Goal: Task Accomplishment & Management: Manage account settings

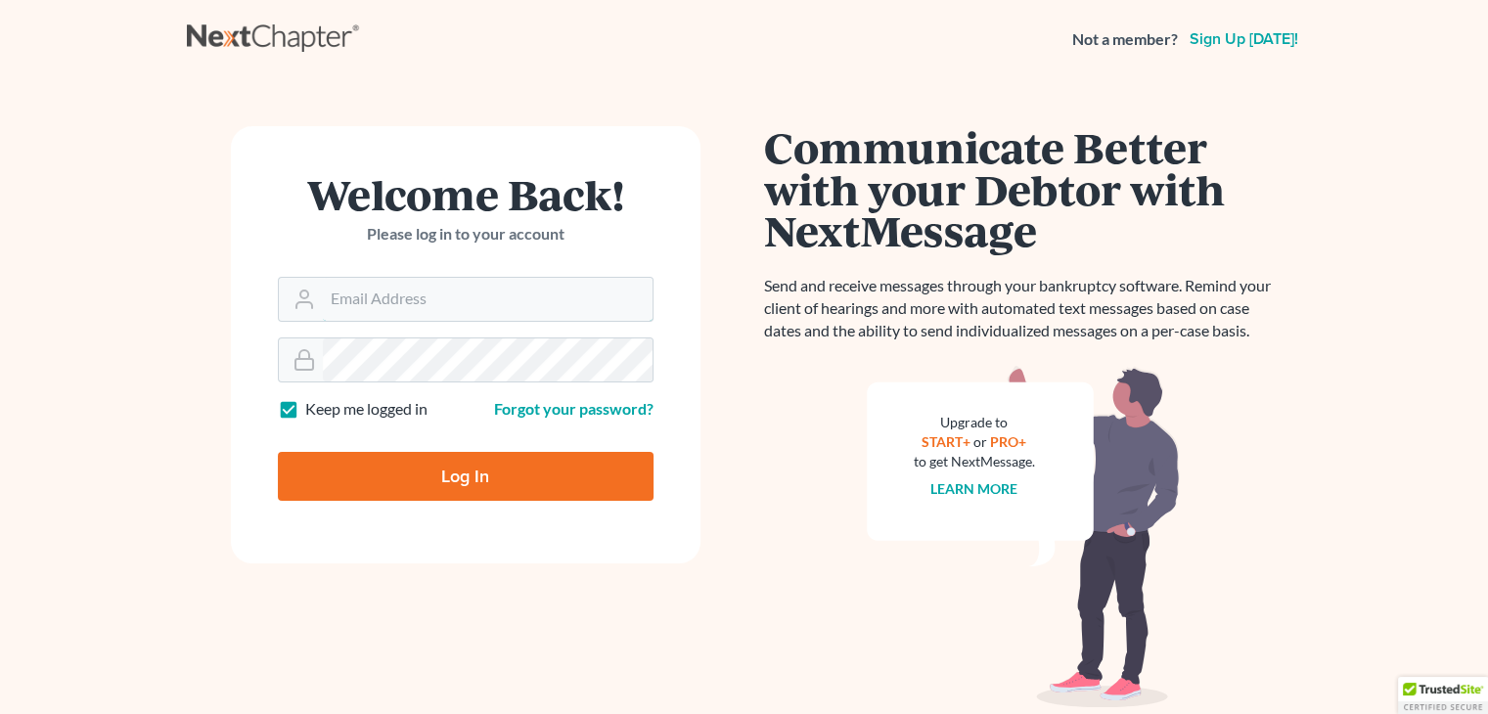
type input "[PERSON_NAME][EMAIL_ADDRESS][DOMAIN_NAME]"
click at [395, 469] on input "Log In" at bounding box center [466, 476] width 376 height 49
type input "Thinking..."
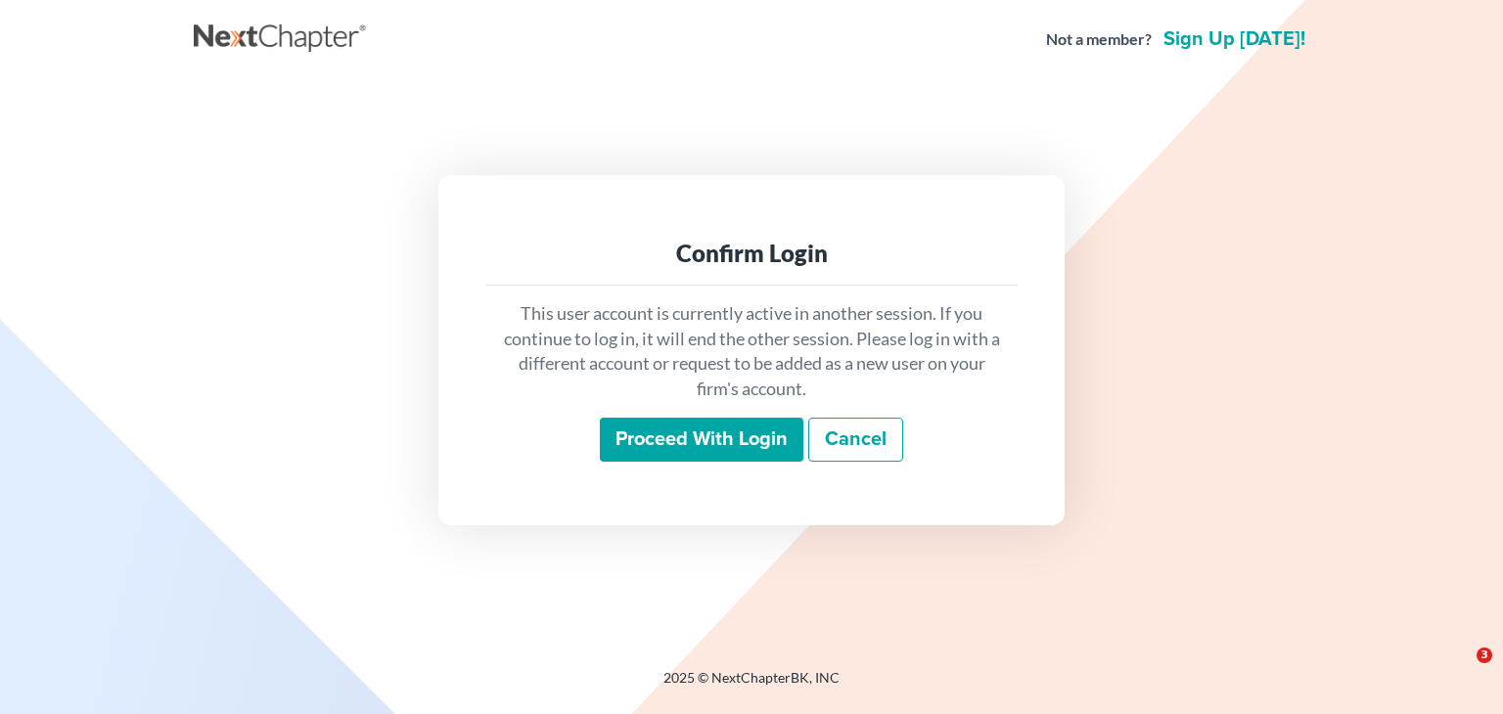
click at [716, 418] on input "Proceed with login" at bounding box center [701, 440] width 203 height 45
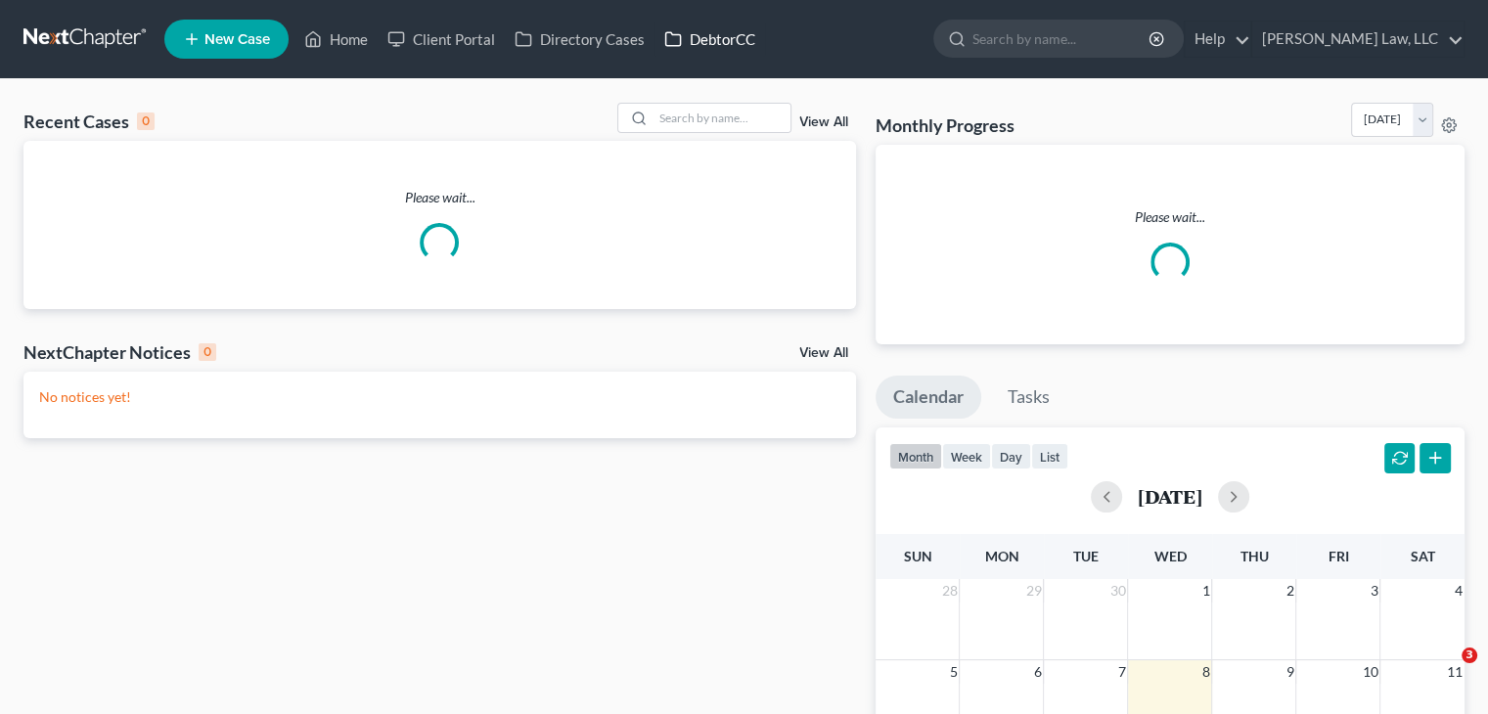
click at [705, 28] on link "DebtorCC" at bounding box center [709, 39] width 111 height 35
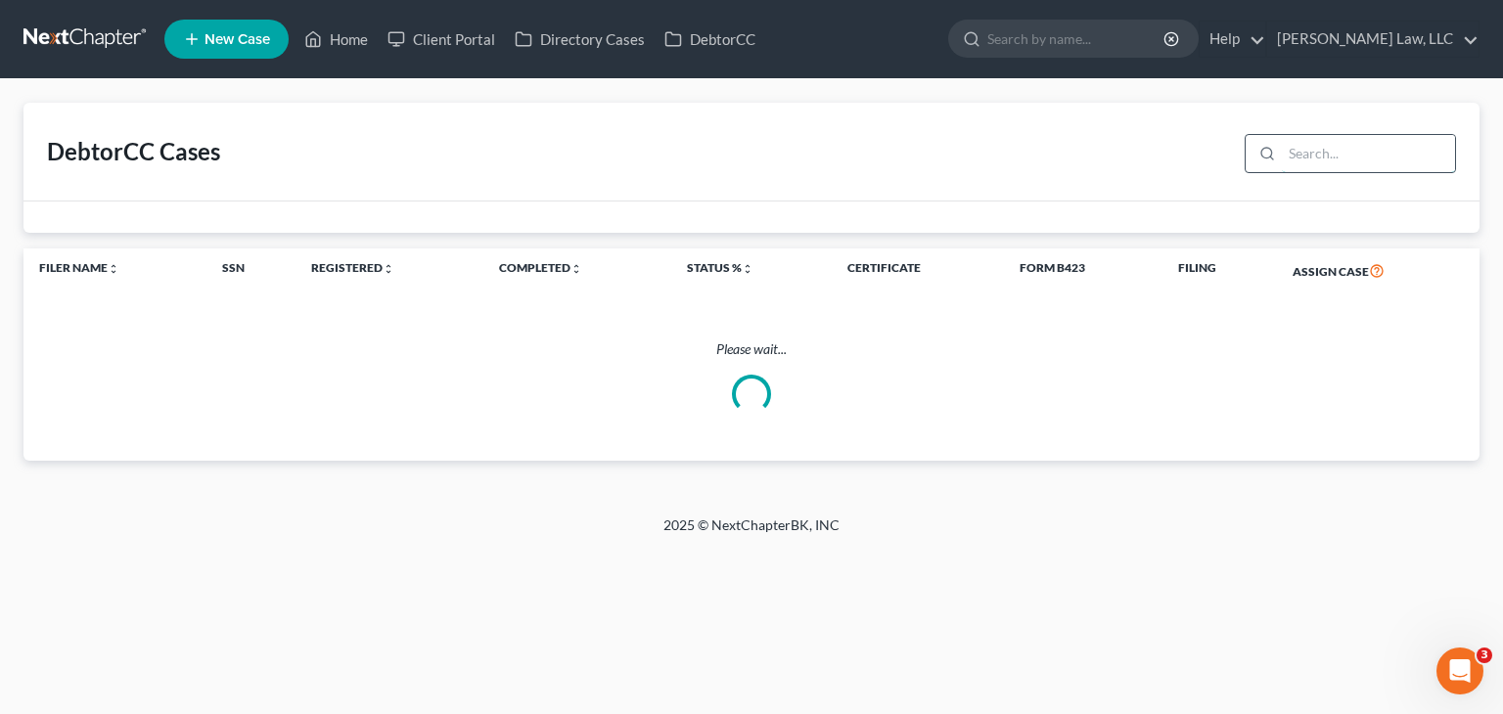
click at [1349, 144] on input "search" at bounding box center [1367, 153] width 173 height 37
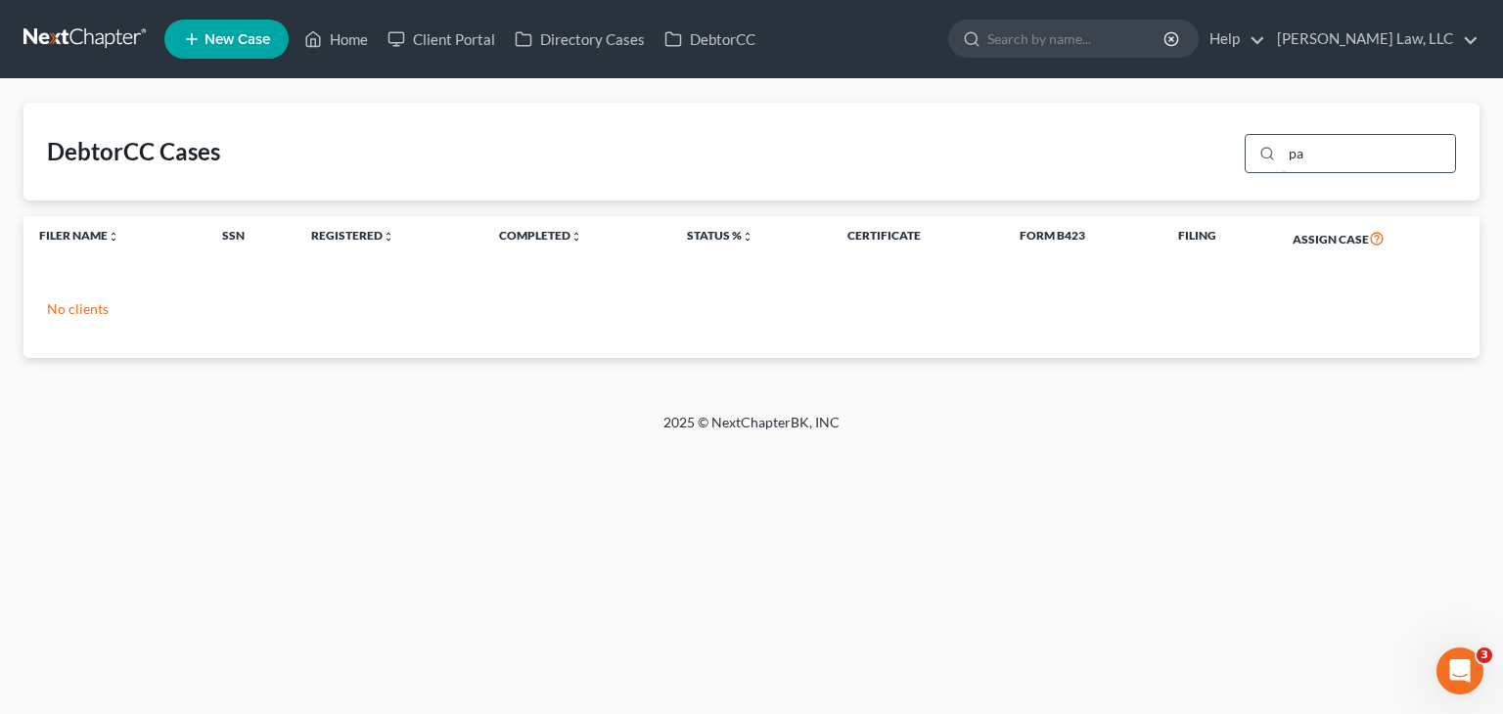
type input "p"
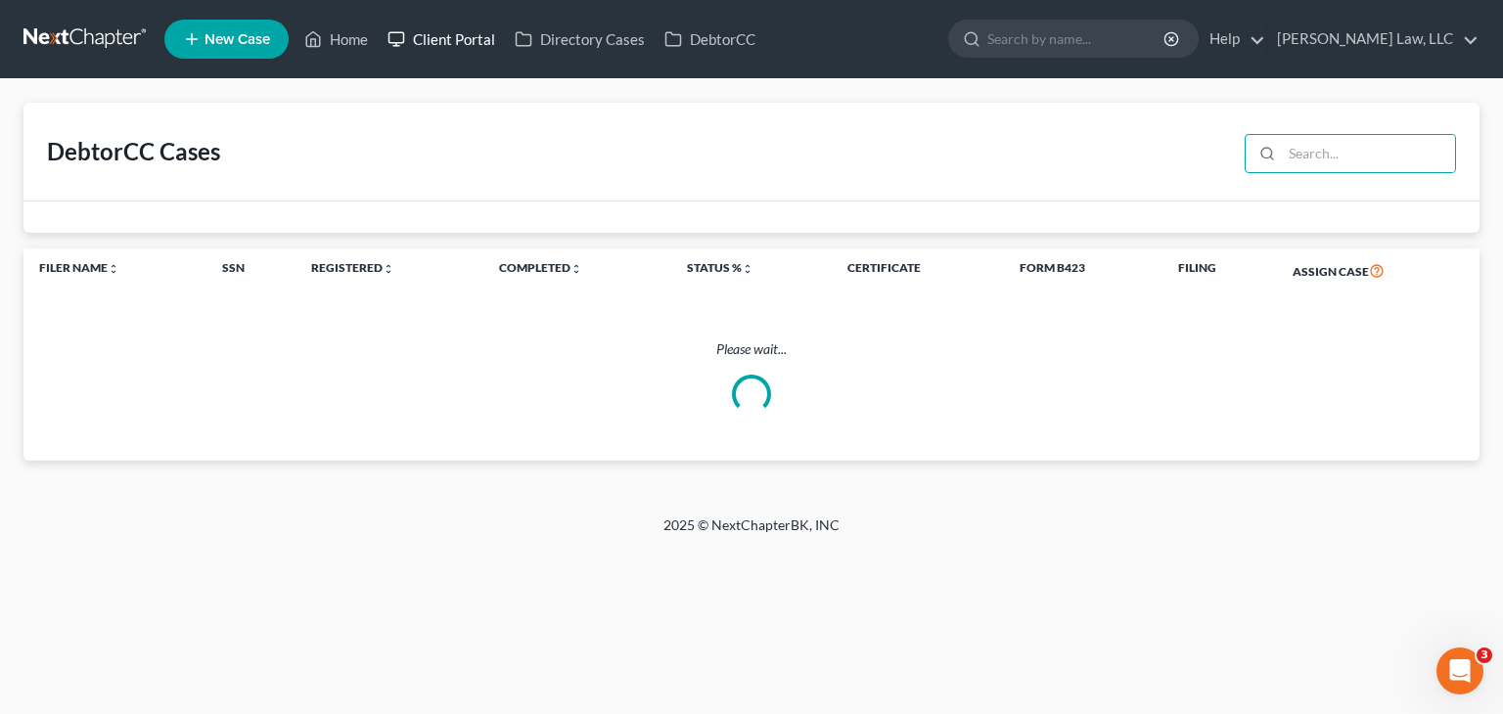
click at [476, 43] on link "Client Portal" at bounding box center [441, 39] width 127 height 35
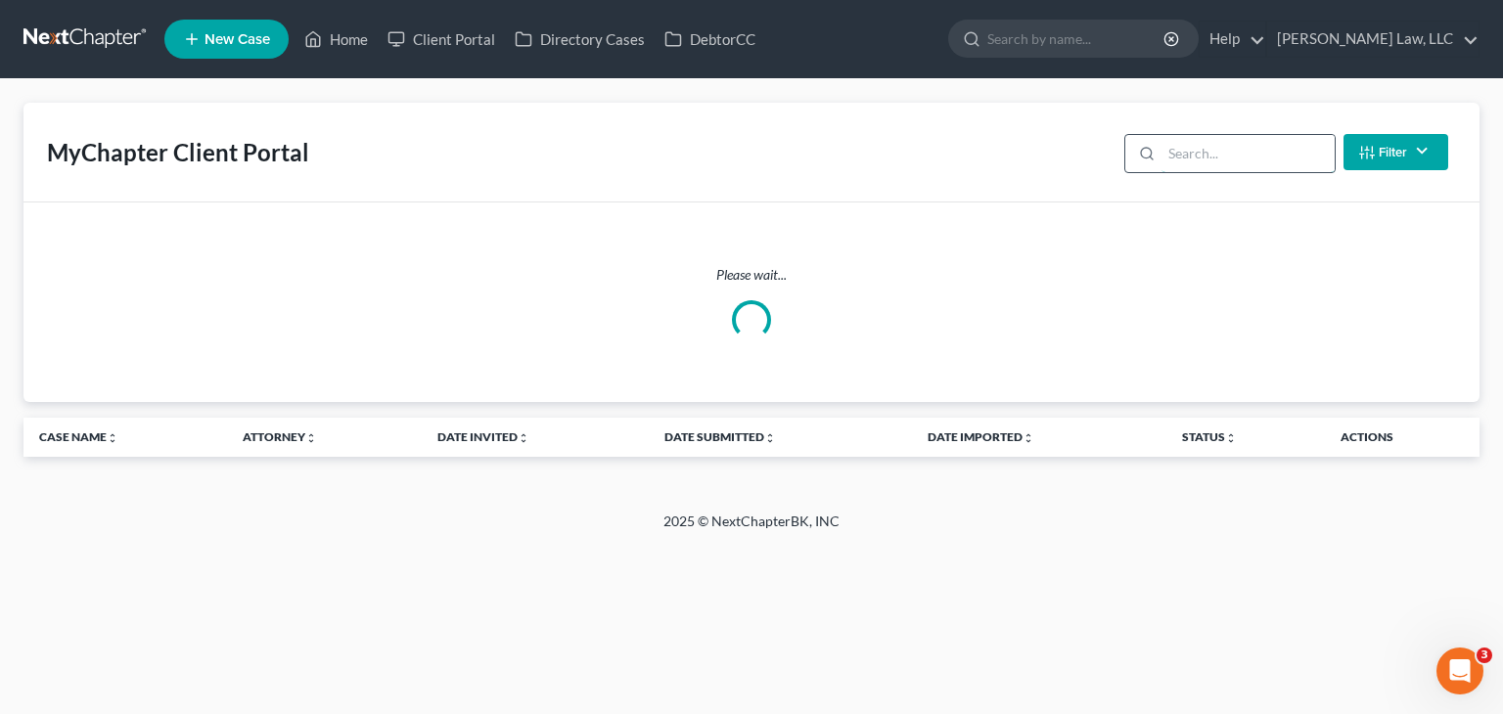
click at [1261, 138] on input "search" at bounding box center [1247, 153] width 173 height 37
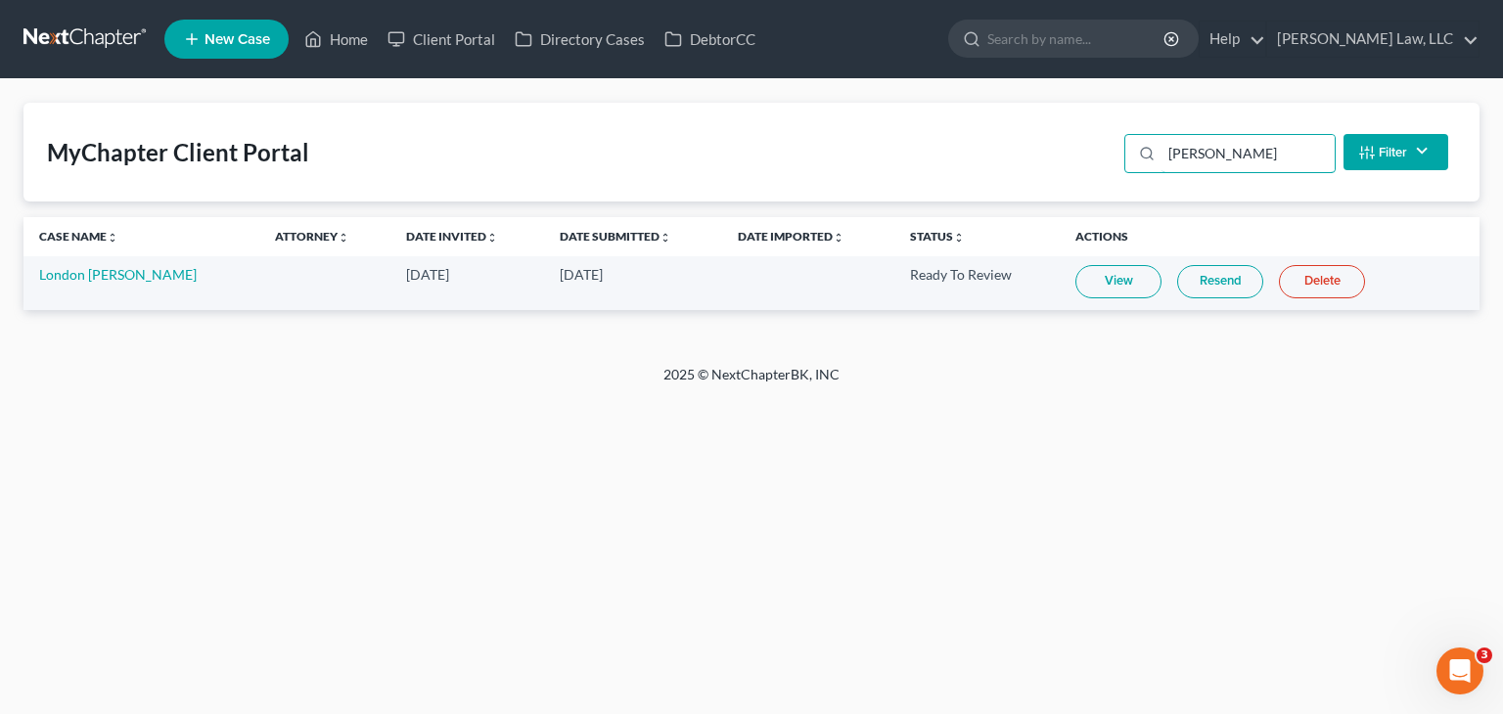
type input "parker"
click at [1086, 293] on link "View" at bounding box center [1118, 281] width 86 height 33
click at [88, 275] on link "London Parker" at bounding box center [117, 274] width 157 height 17
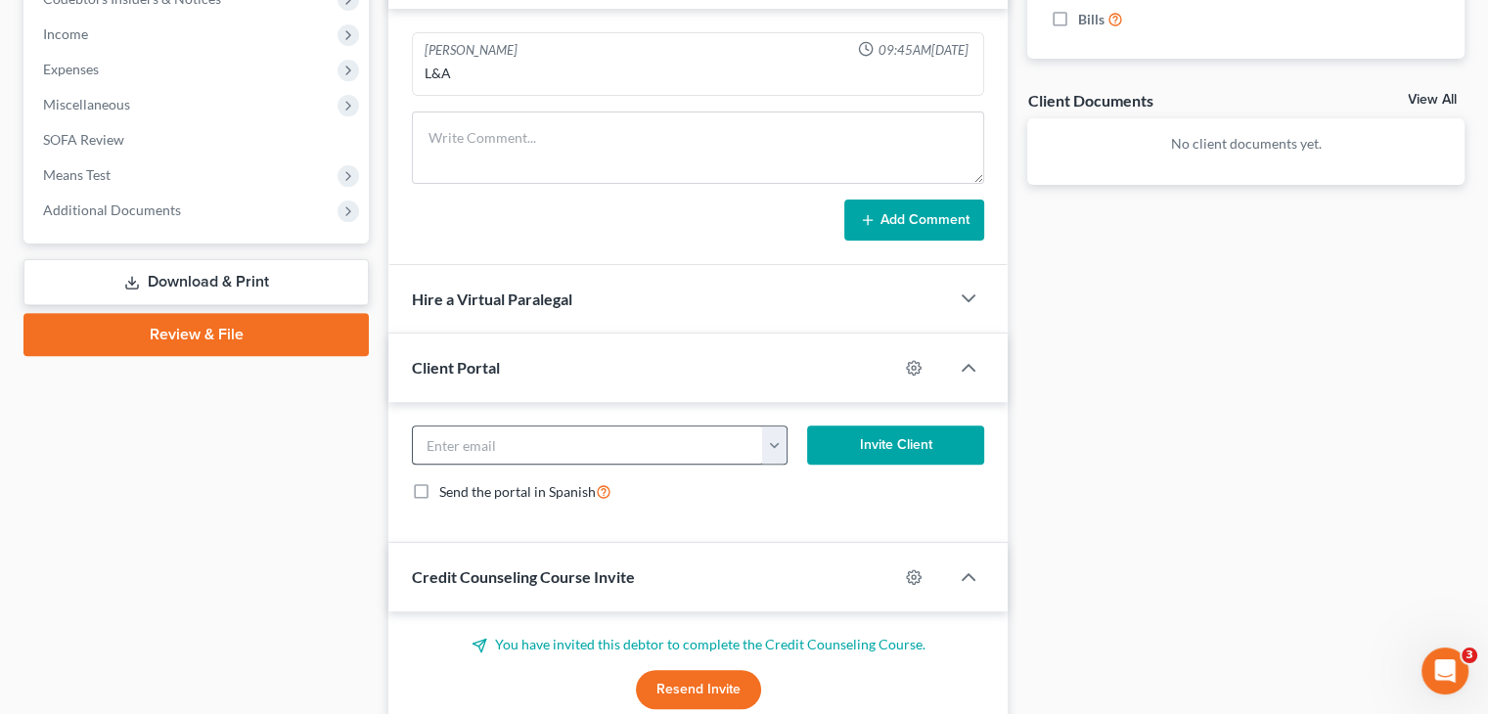
scroll to position [803, 0]
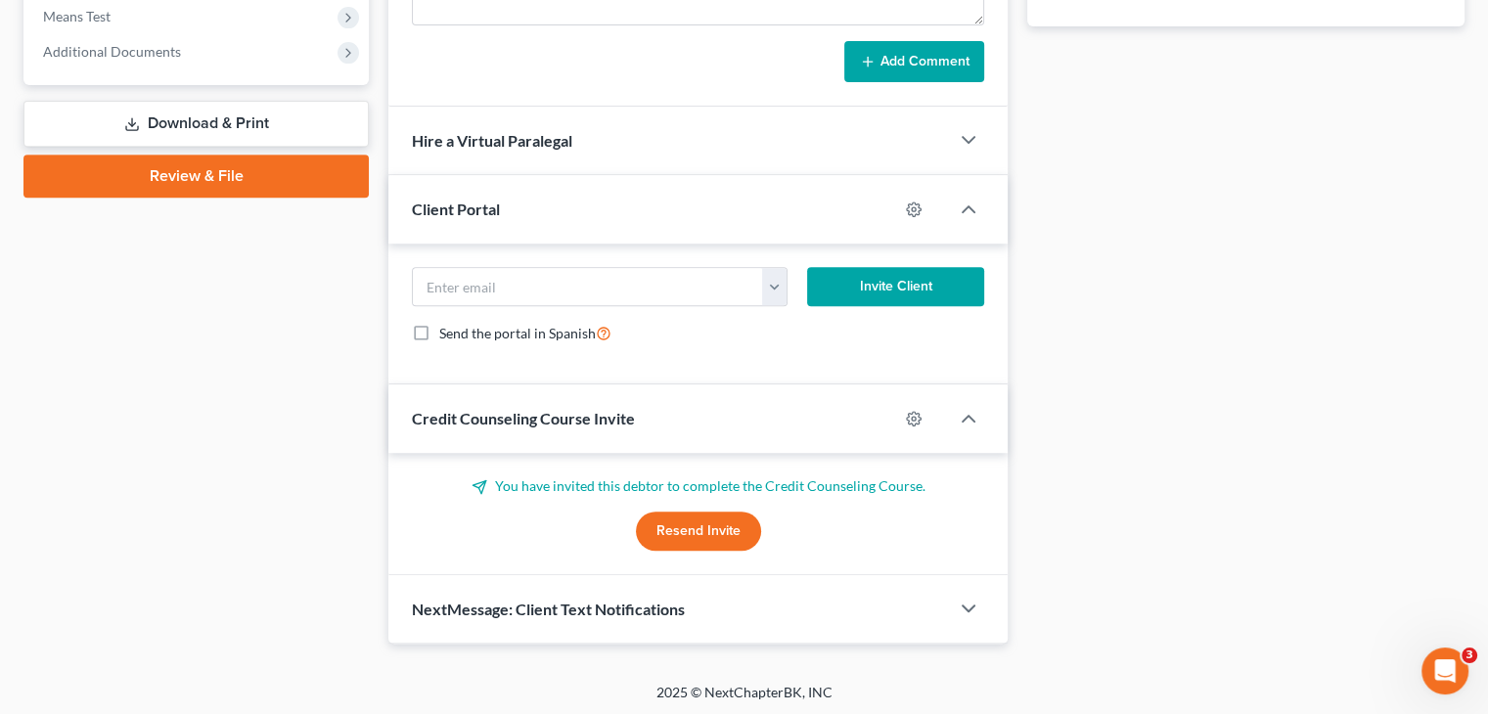
click at [711, 522] on button "Resend Invite" at bounding box center [698, 531] width 125 height 39
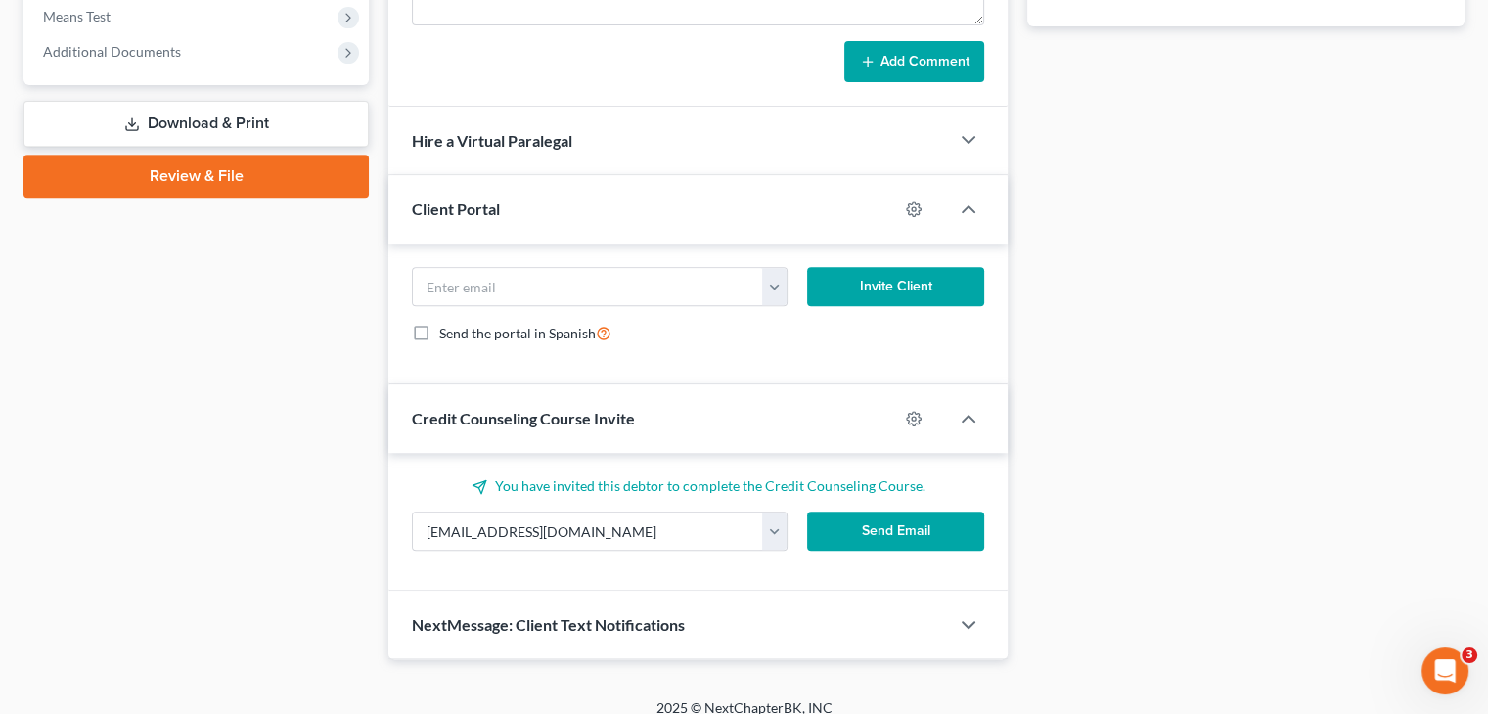
click at [824, 516] on button "Send Email" at bounding box center [896, 531] width 178 height 39
